Goal: Use online tool/utility

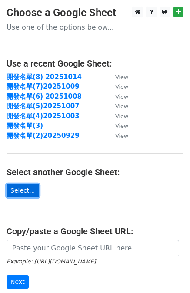
click at [30, 187] on link "Select..." at bounding box center [23, 190] width 33 height 13
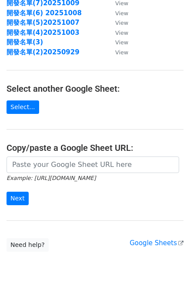
scroll to position [87, 0]
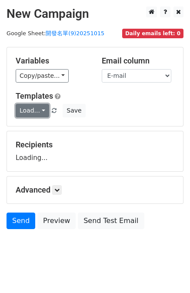
click at [40, 110] on link "Load..." at bounding box center [32, 110] width 33 height 13
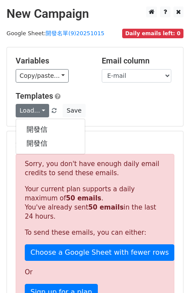
click at [143, 112] on div "Load... 開發信 開發信 Save" at bounding box center [95, 110] width 172 height 13
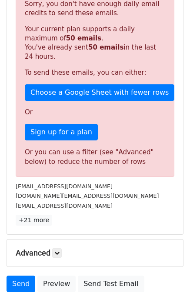
scroll to position [217, 0]
